Goal: Use online tool/utility: Utilize a website feature to perform a specific function

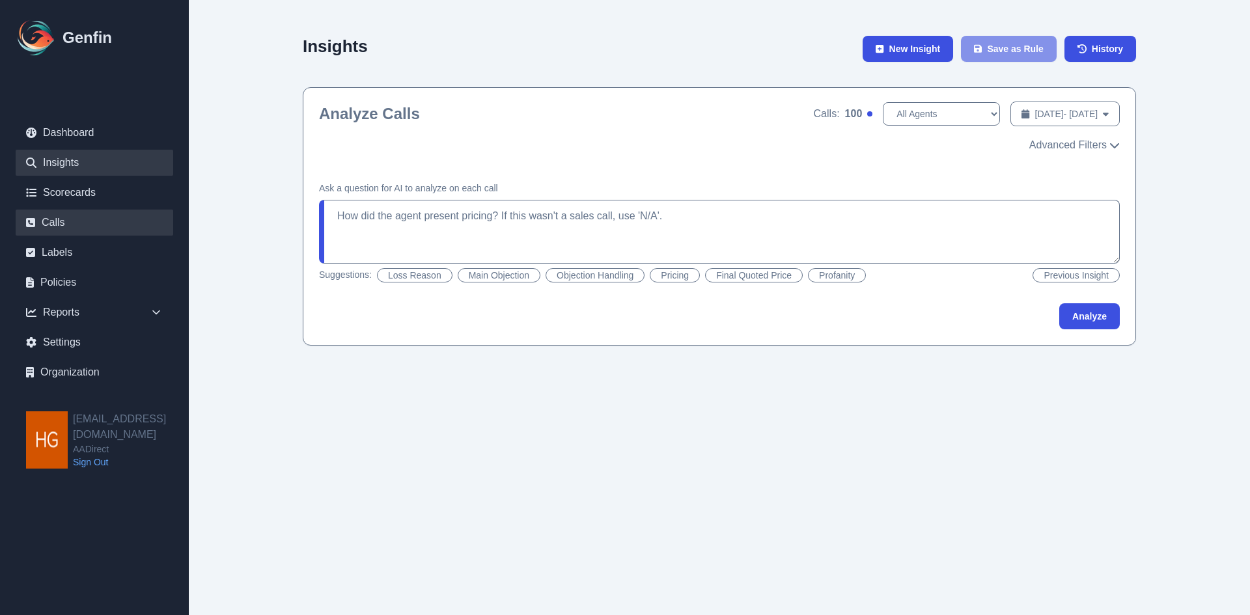
click at [54, 215] on link "Calls" at bounding box center [95, 223] width 158 height 26
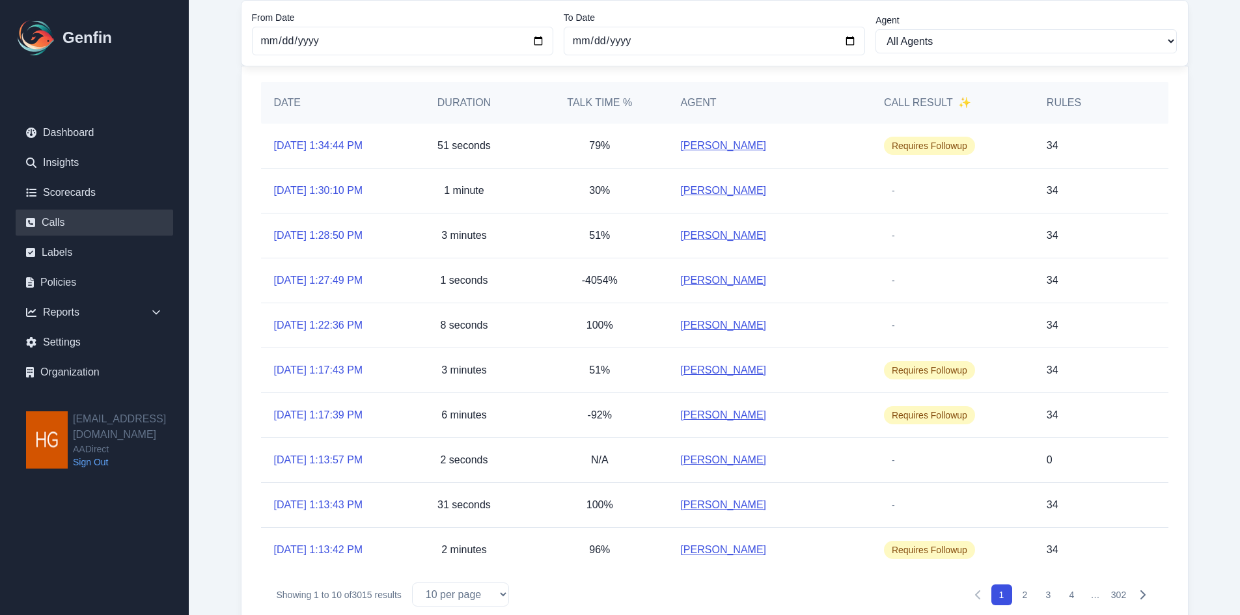
scroll to position [130, 0]
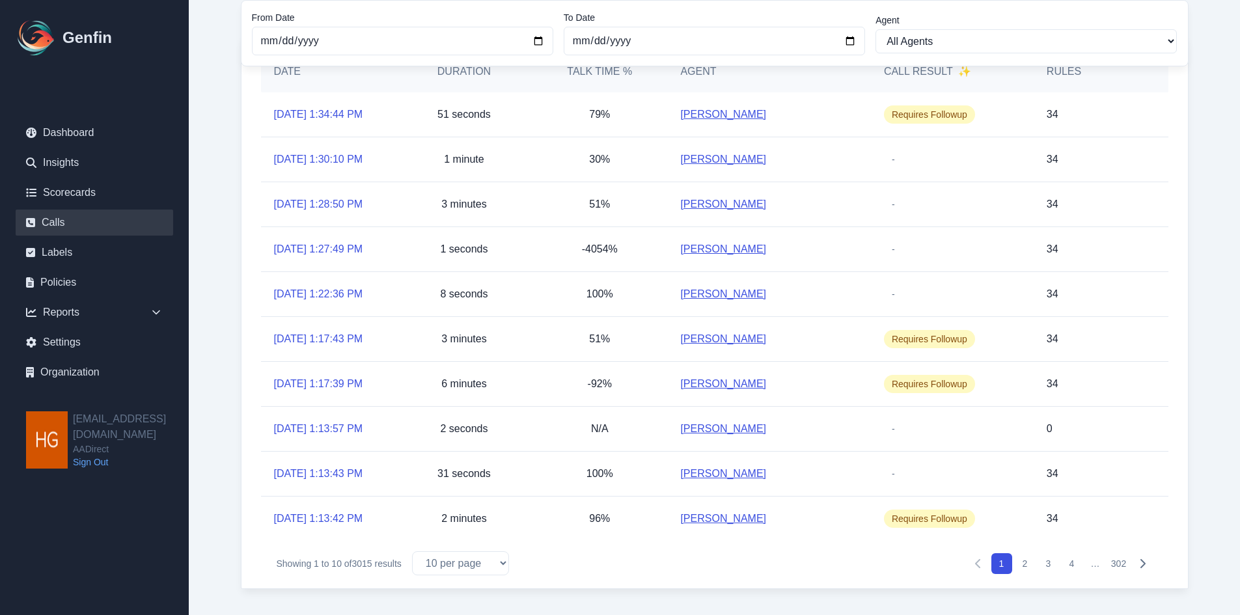
click at [1024, 562] on button "2" at bounding box center [1025, 563] width 21 height 21
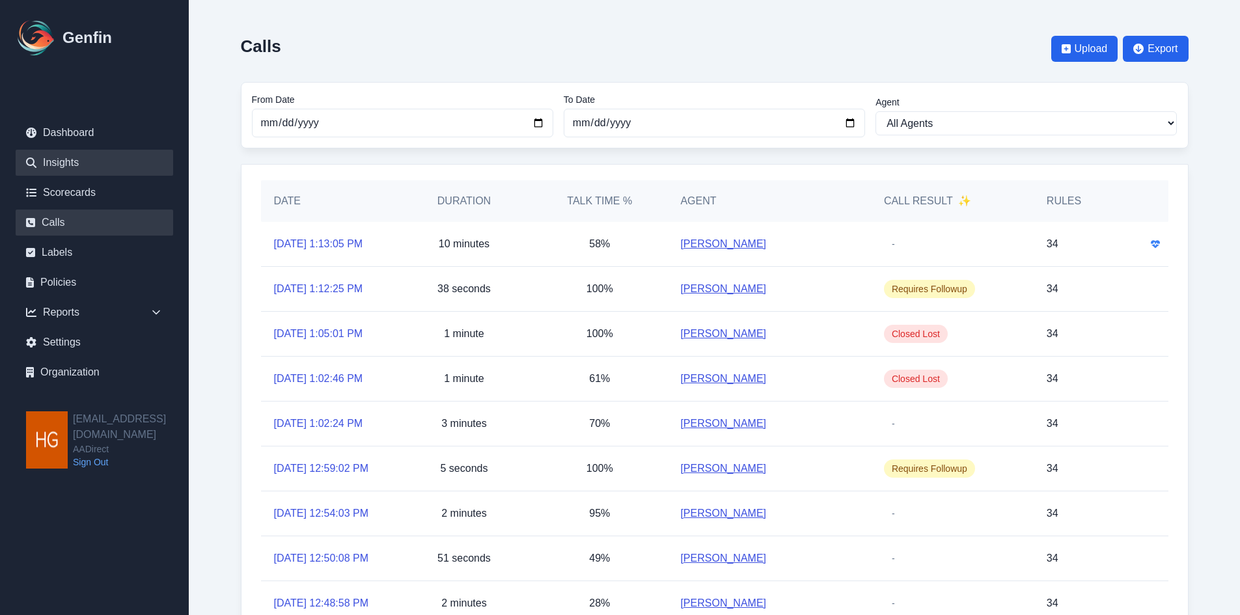
click at [64, 165] on link "Insights" at bounding box center [95, 163] width 158 height 26
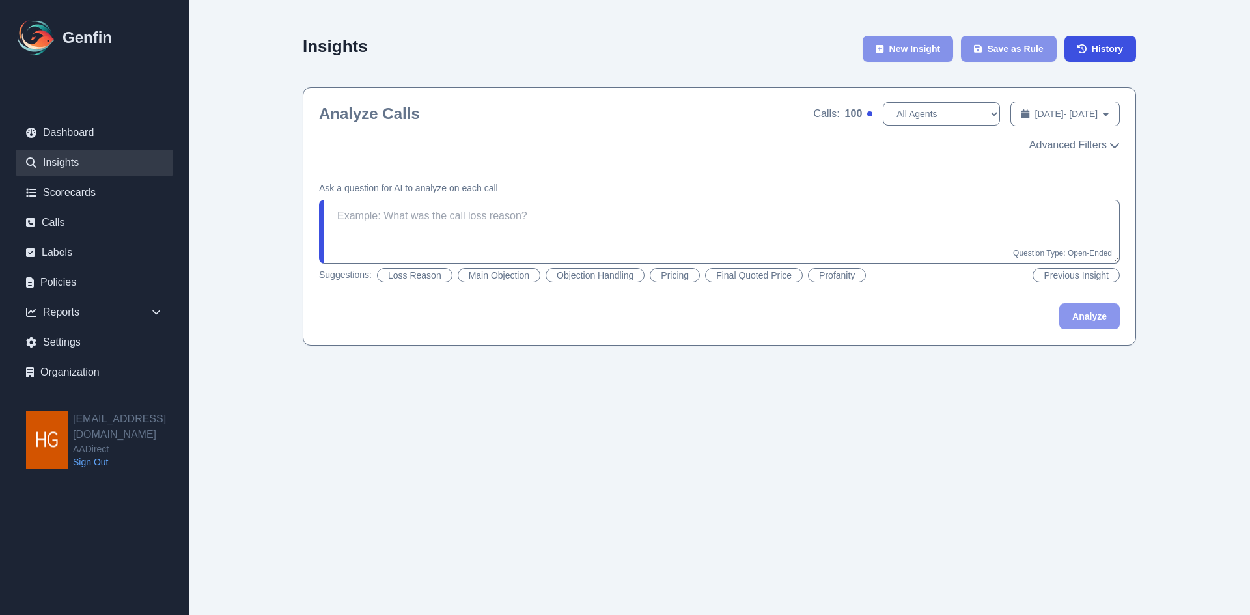
click at [590, 279] on button "Objection Handling" at bounding box center [594, 275] width 99 height 14
type textarea "Did the agent handle the objections well? If there were multiple objections, di…"
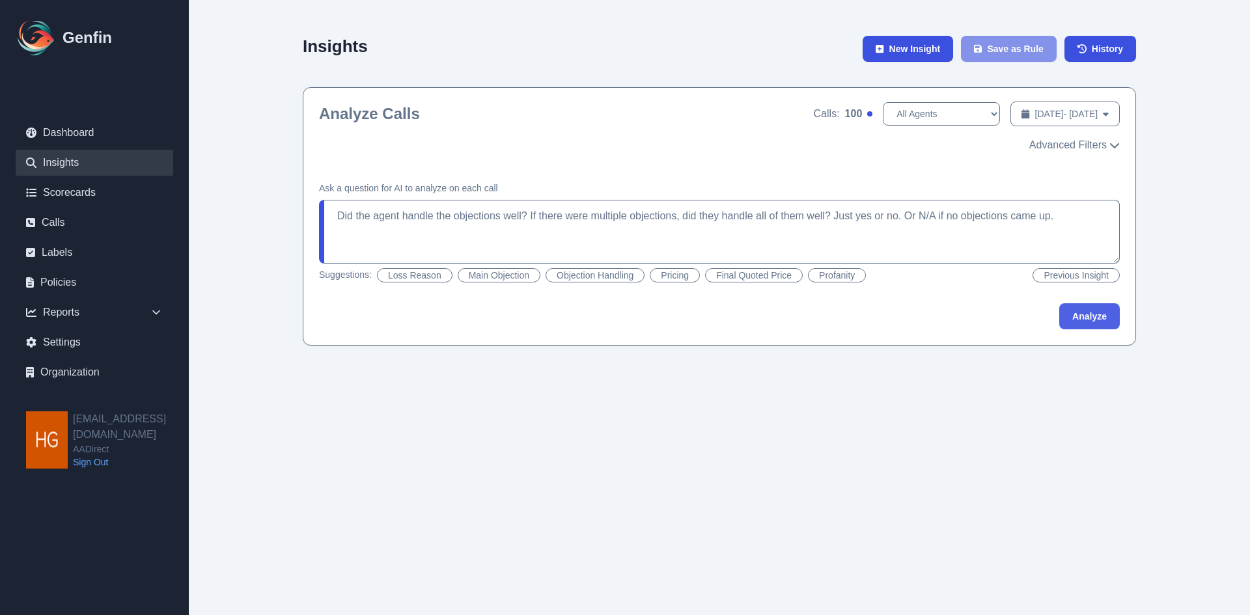
click at [1085, 318] on button "Analyze" at bounding box center [1089, 316] width 61 height 26
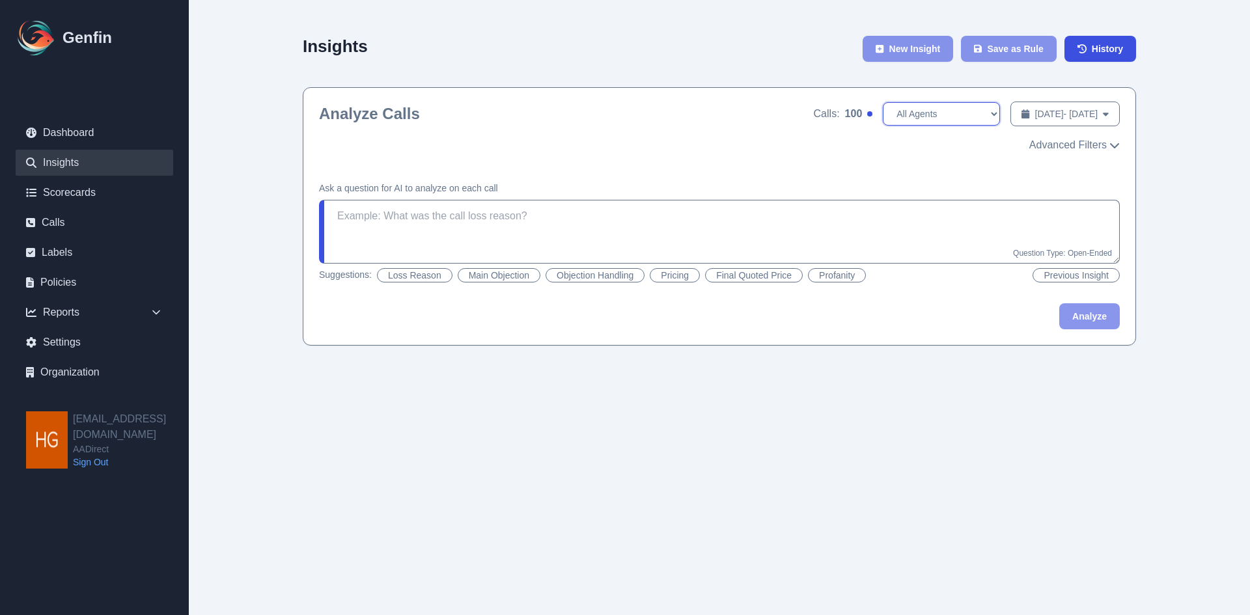
click at [941, 109] on select "All Agents Adrian Banuelos Ana Martinez Annaly Castillo Anyssa Grace Ashley Gar…" at bounding box center [941, 113] width 117 height 23
select select "[PERSON_NAME]"
click at [883, 102] on select "All Agents Adrian Banuelos Ana Martinez Annaly Castillo Anyssa Grace Ashley Gar…" at bounding box center [941, 113] width 117 height 23
click at [583, 275] on button "Objection Handling" at bounding box center [594, 275] width 99 height 14
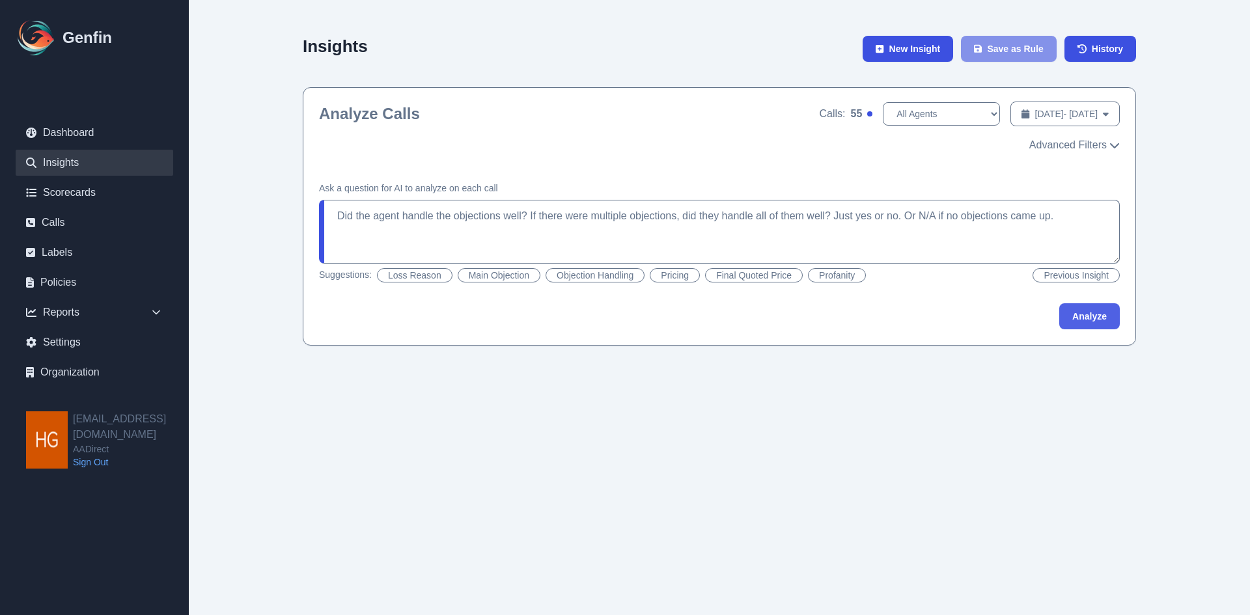
click at [1073, 324] on button "Analyze" at bounding box center [1089, 316] width 61 height 26
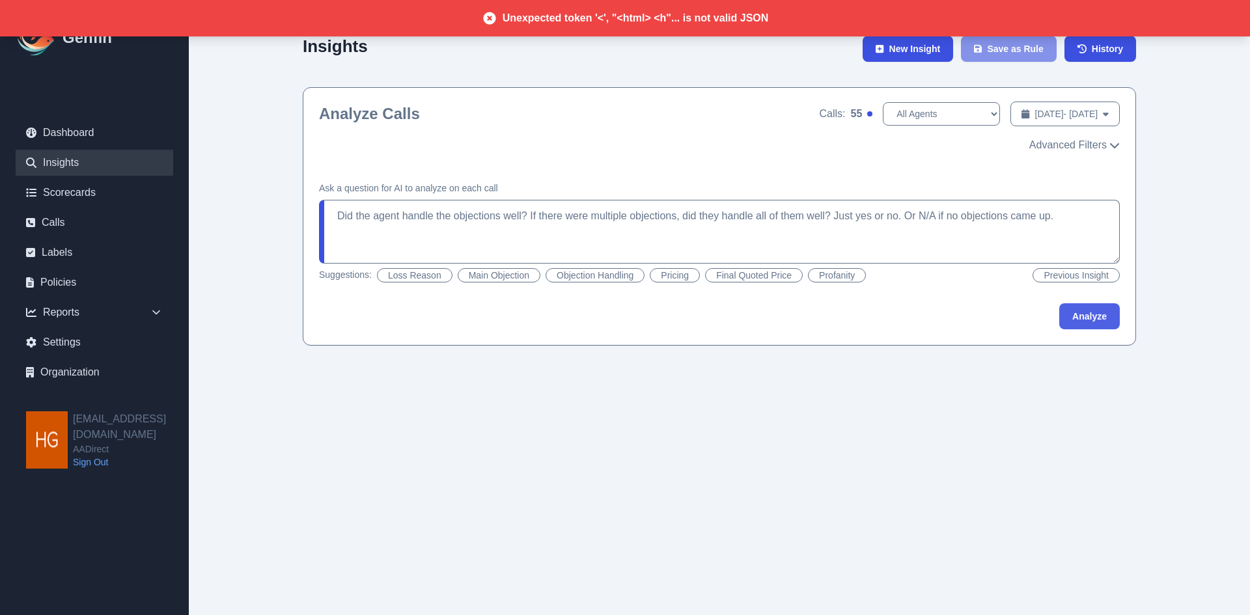
click at [1086, 322] on button "Analyze" at bounding box center [1089, 316] width 61 height 26
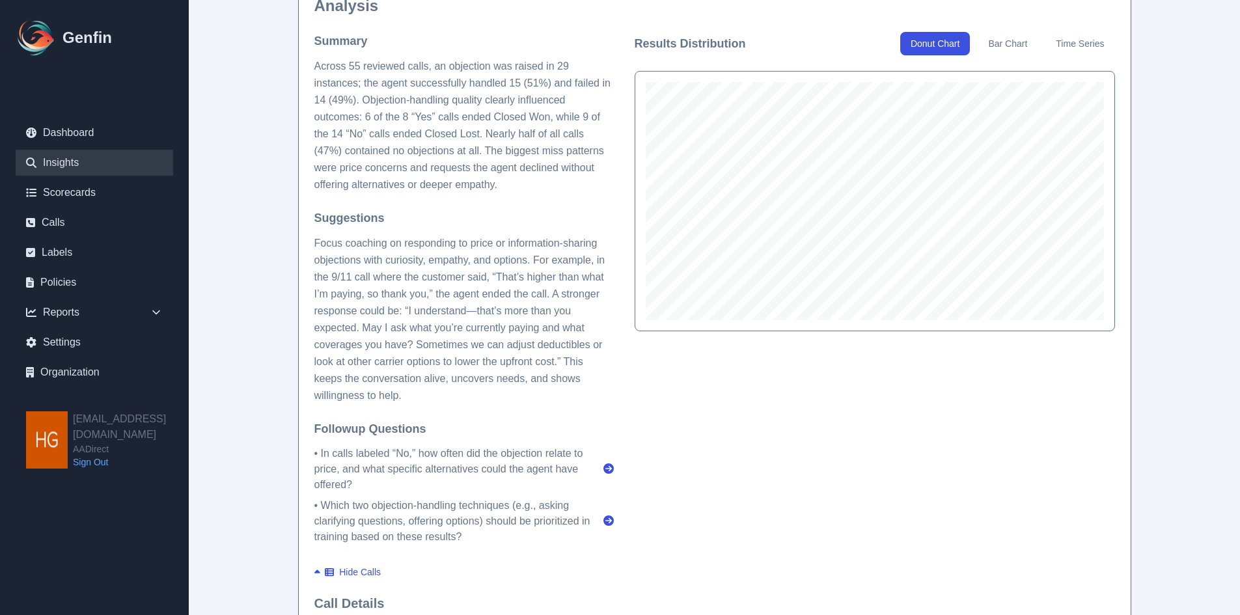
scroll to position [391, 0]
